Goal: Use online tool/utility

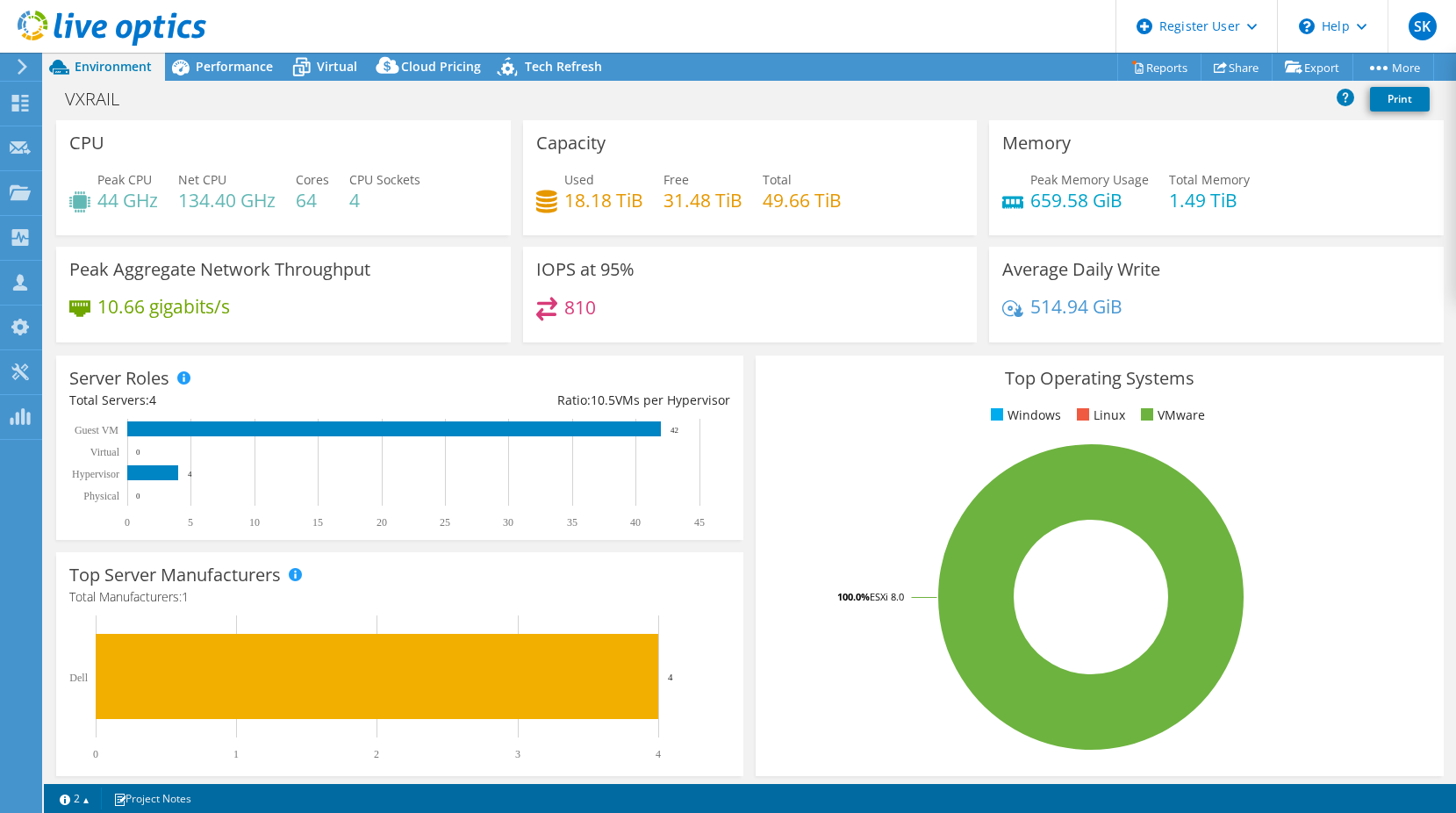
select select "USD"
click at [327, 71] on span "Virtual" at bounding box center [337, 65] width 41 height 17
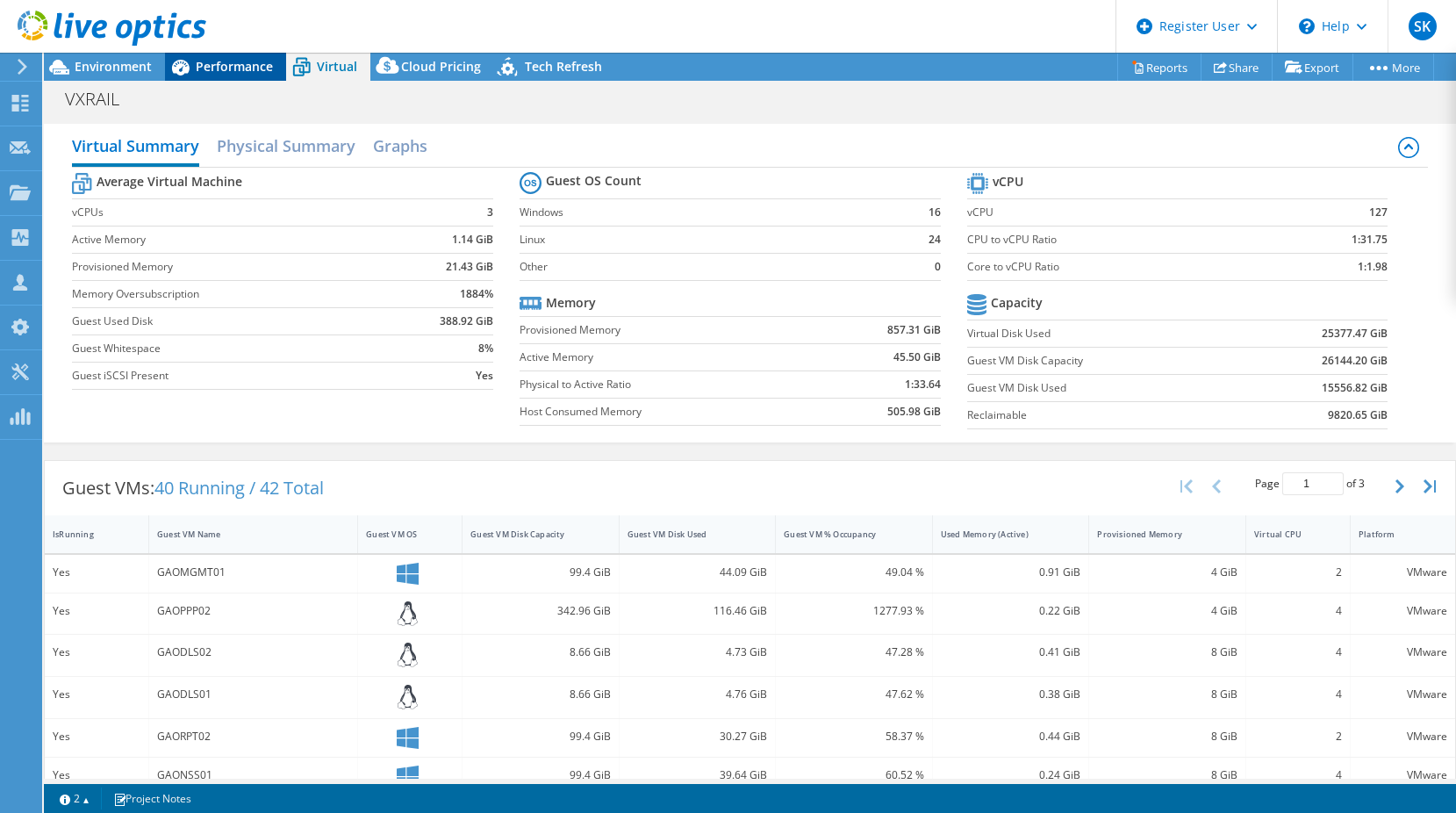
click at [277, 62] on div "Performance" at bounding box center [225, 66] width 121 height 28
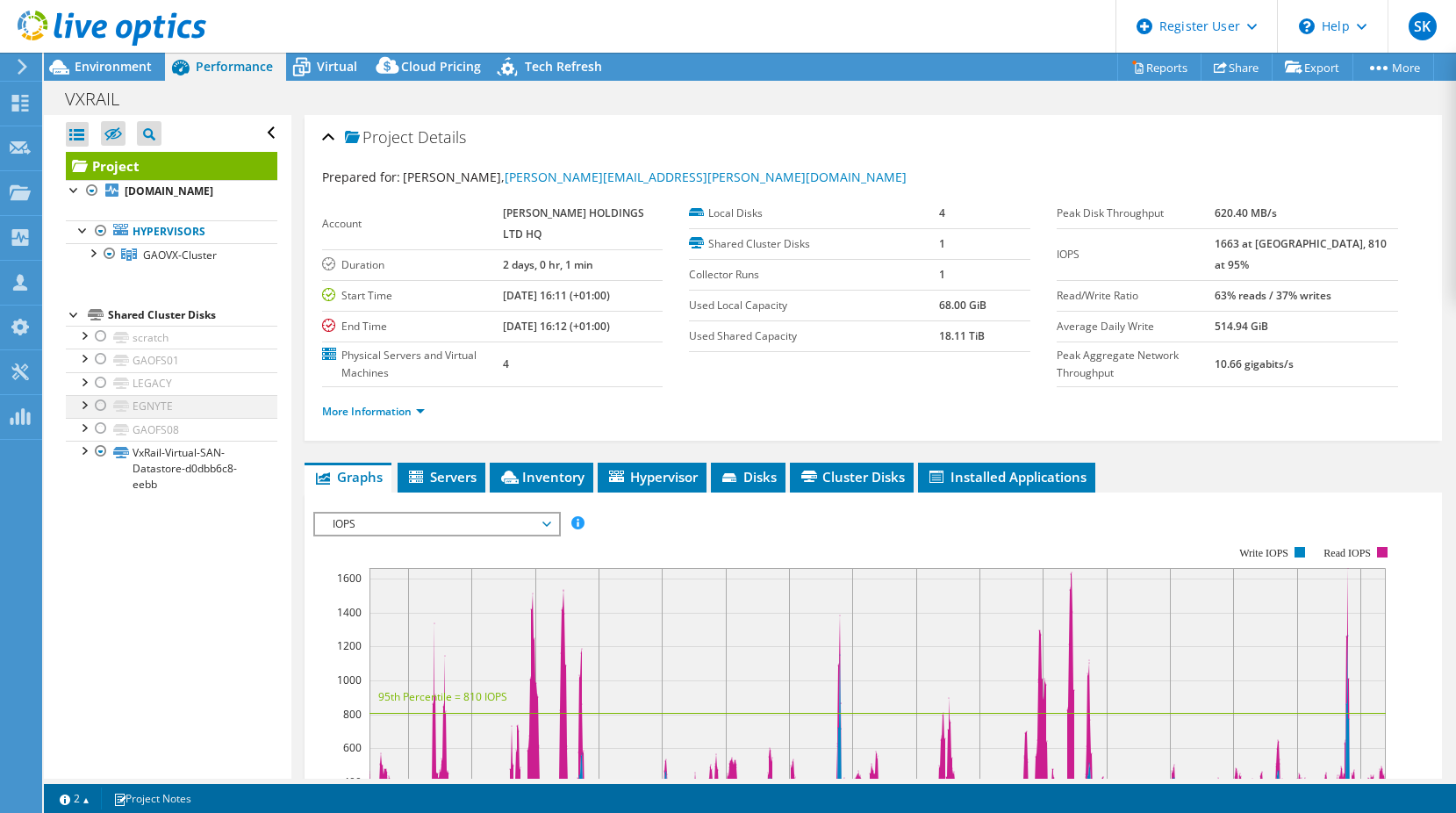
click at [106, 406] on div at bounding box center [101, 405] width 18 height 21
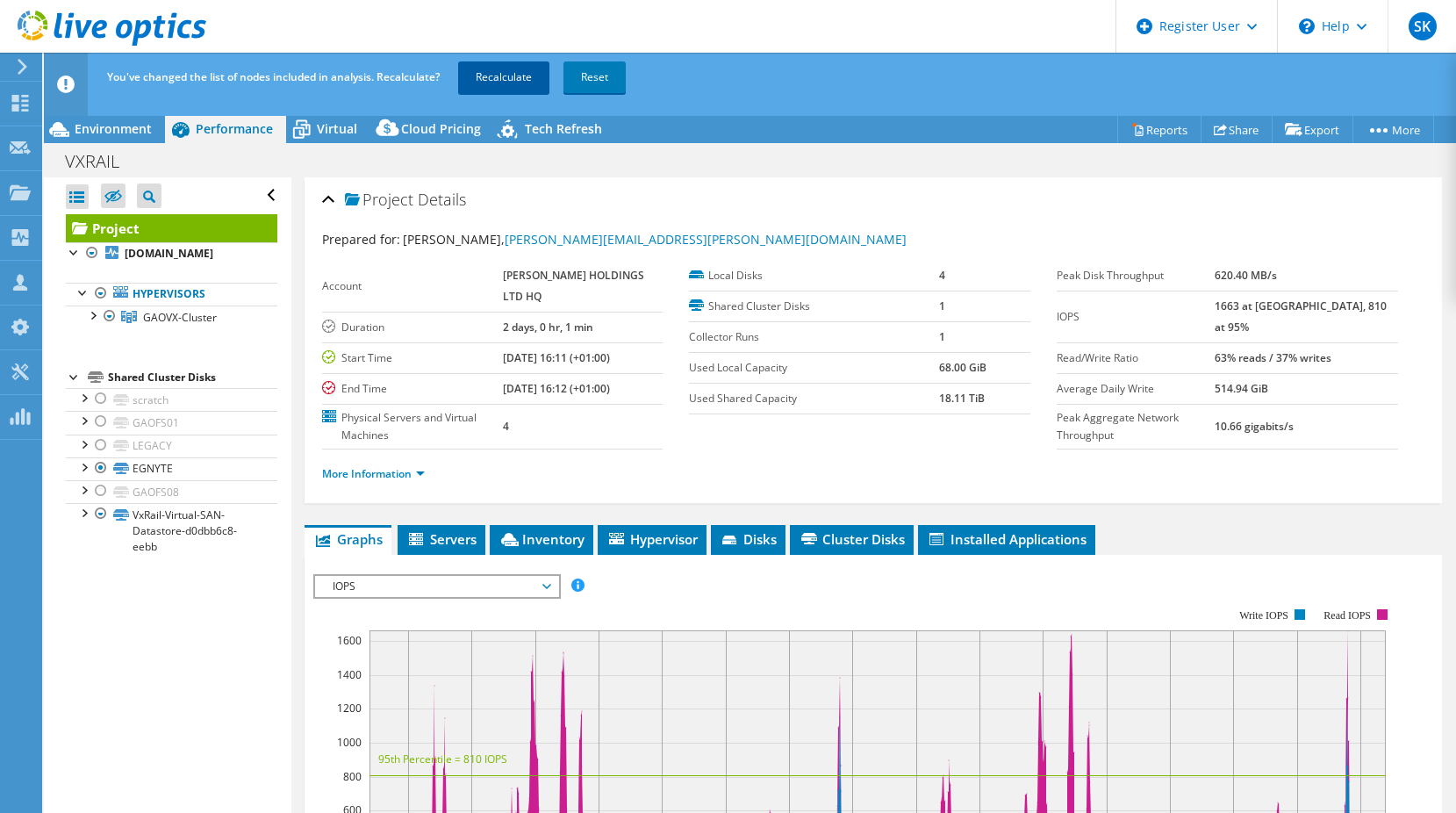
click at [538, 73] on link "Recalculate" at bounding box center [504, 77] width 91 height 32
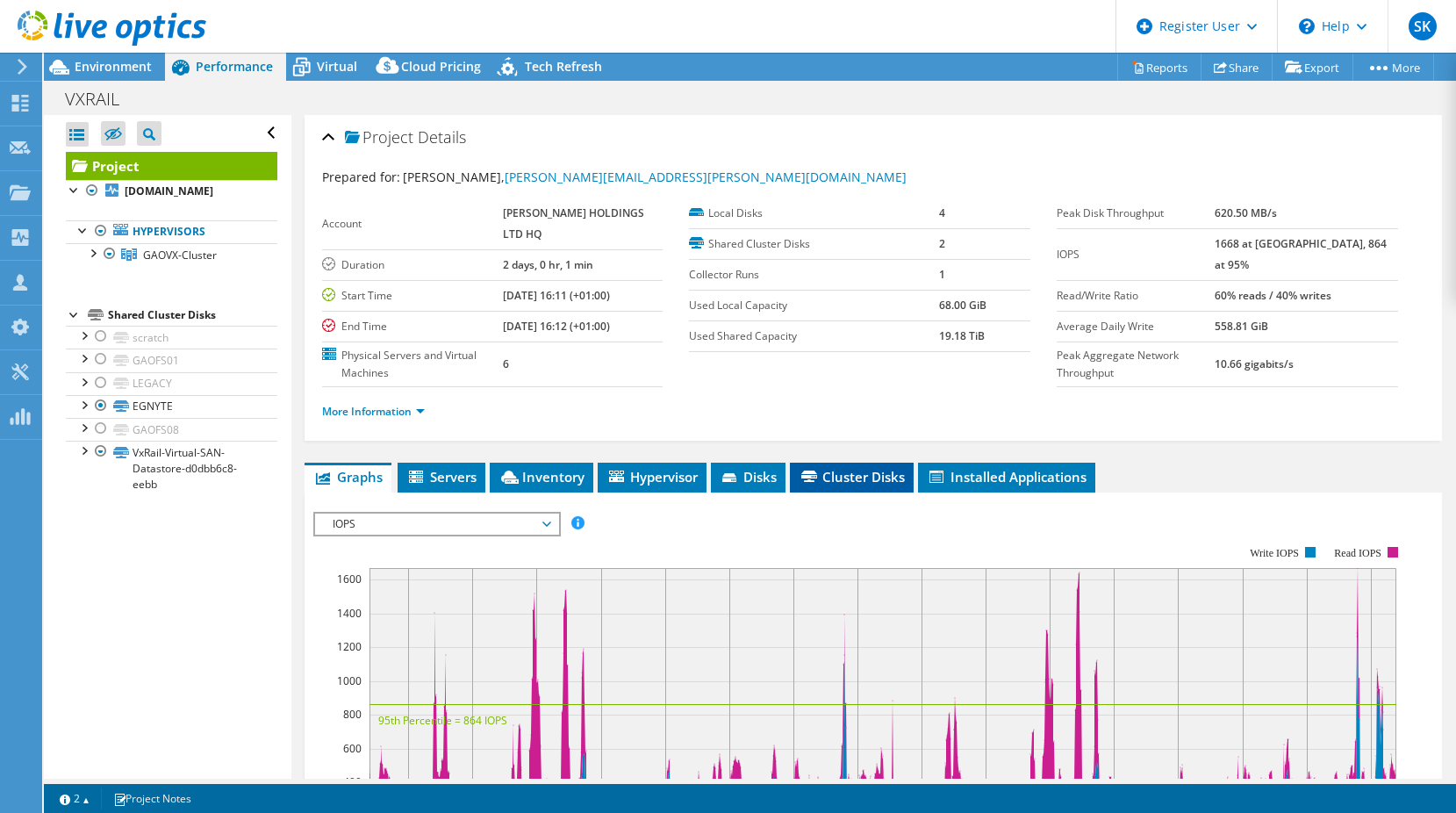
click at [859, 485] on li "Cluster Disks" at bounding box center [851, 477] width 124 height 30
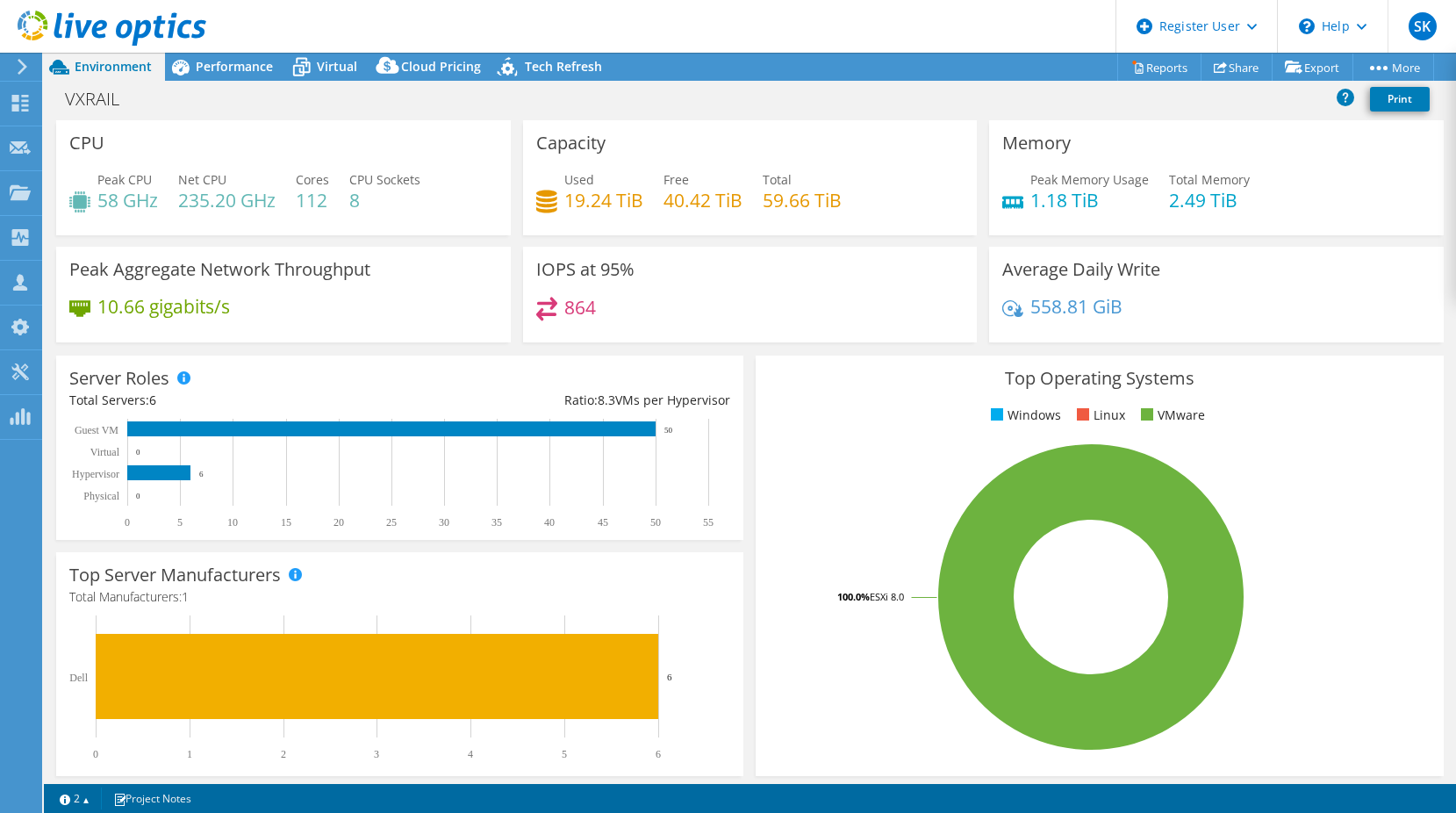
select select "USD"
